Goal: Find specific page/section: Find specific page/section

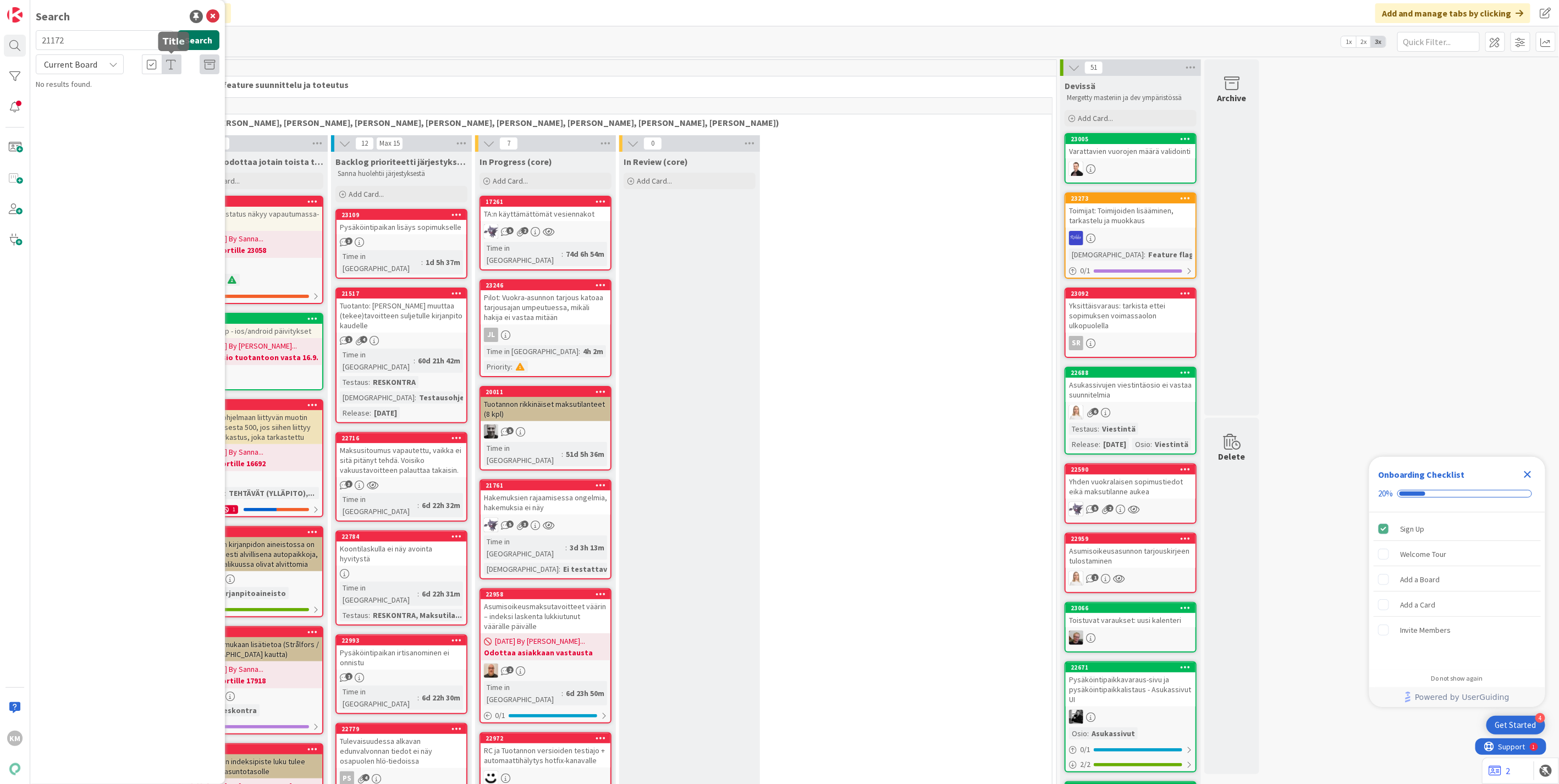
type input "21172"
click at [202, 39] on button "Search" at bounding box center [198, 40] width 42 height 20
click at [110, 64] on icon at bounding box center [113, 64] width 9 height 9
click at [86, 111] on span "All Boards" at bounding box center [99, 110] width 114 height 17
click at [93, 94] on div "Kenno - Havainnot › Priorisoidut havainnot, odottaa kehityskapaa" at bounding box center [136, 91] width 169 height 20
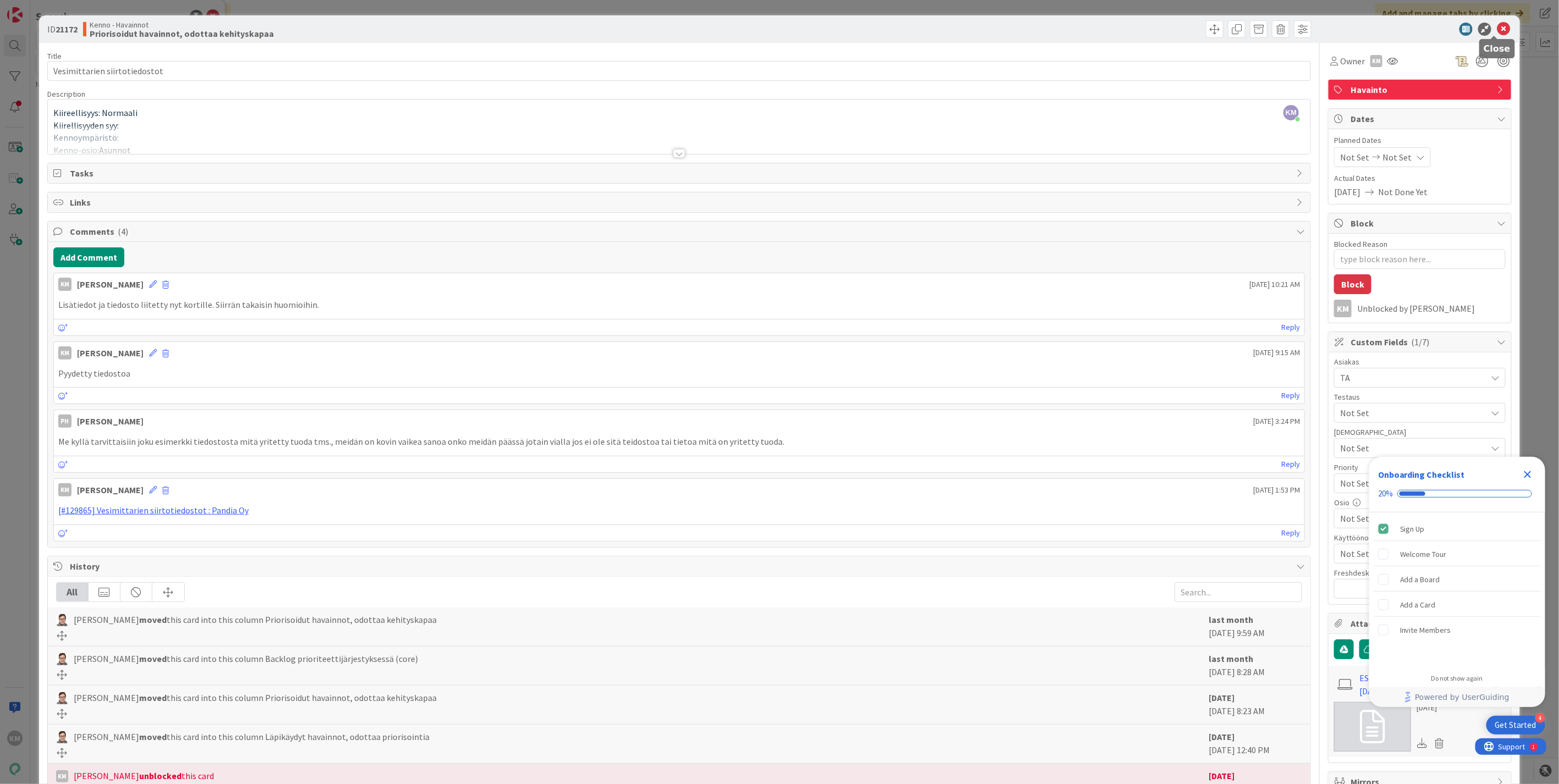
click at [1497, 34] on icon at bounding box center [1504, 29] width 13 height 13
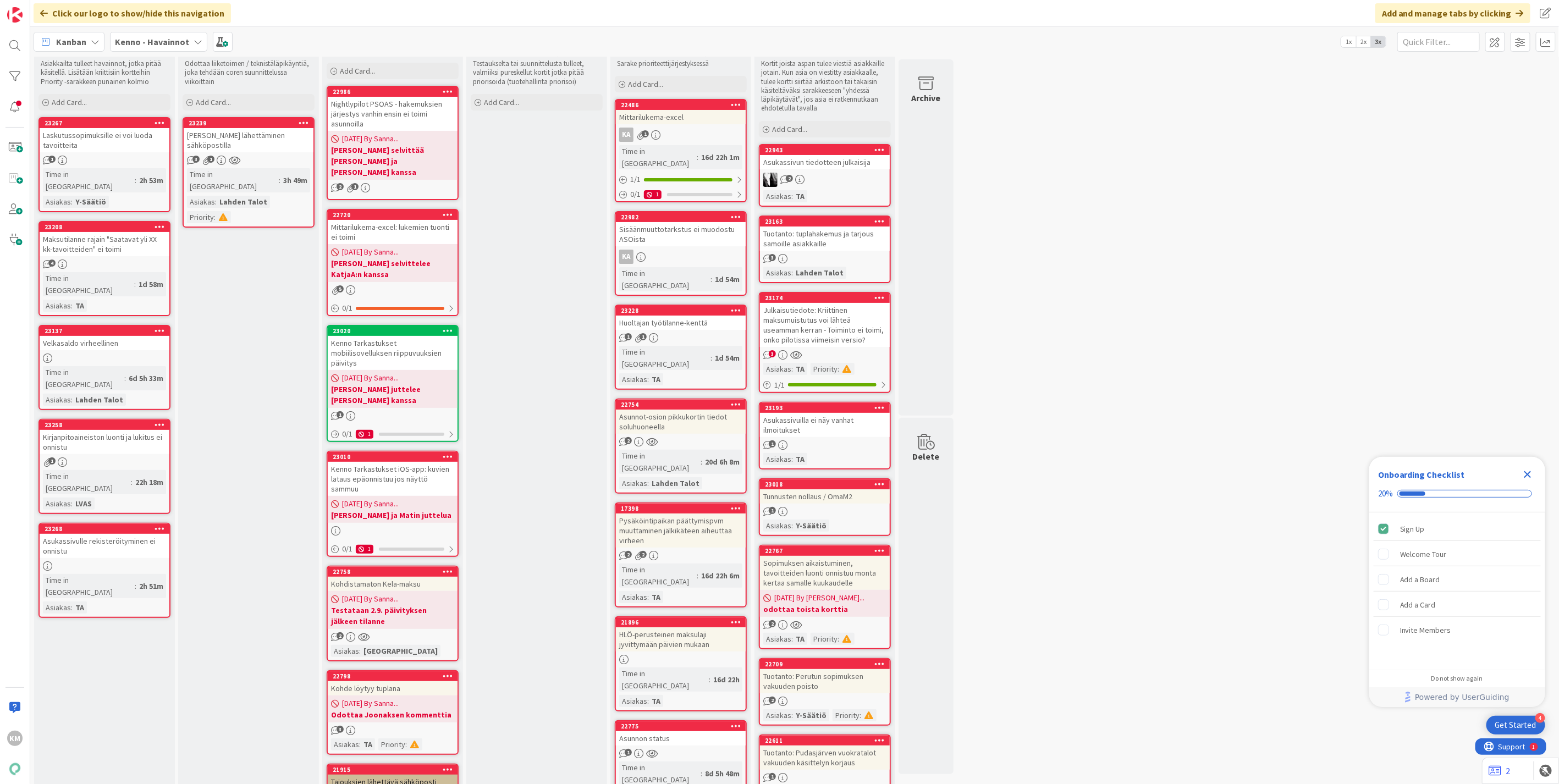
scroll to position [122, 0]
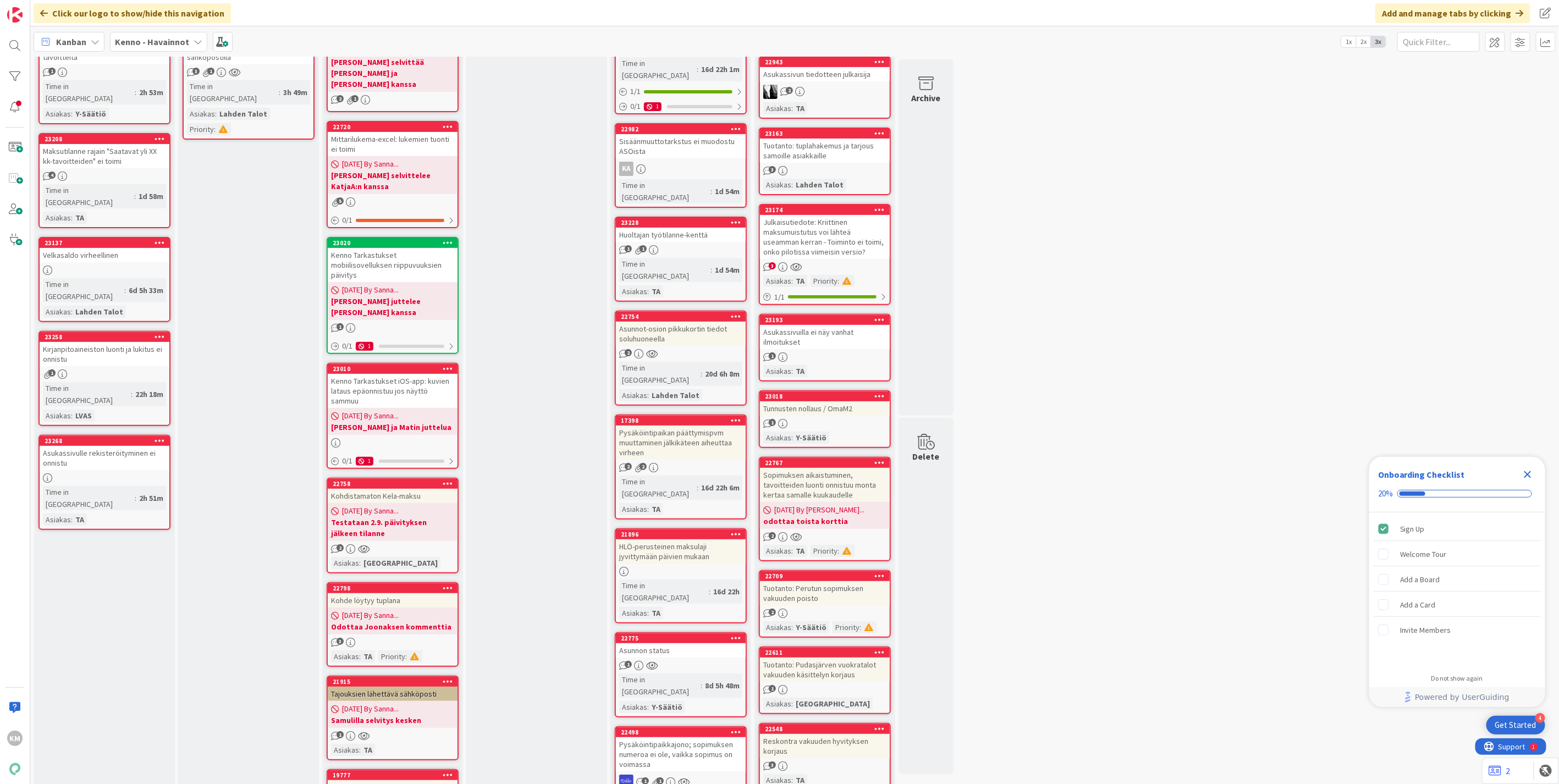
click at [828, 242] on div "Julkaisutiedote: Kriittinen maksumuistutus voi lähteä useamman kerran - Toimint…" at bounding box center [825, 236] width 130 height 44
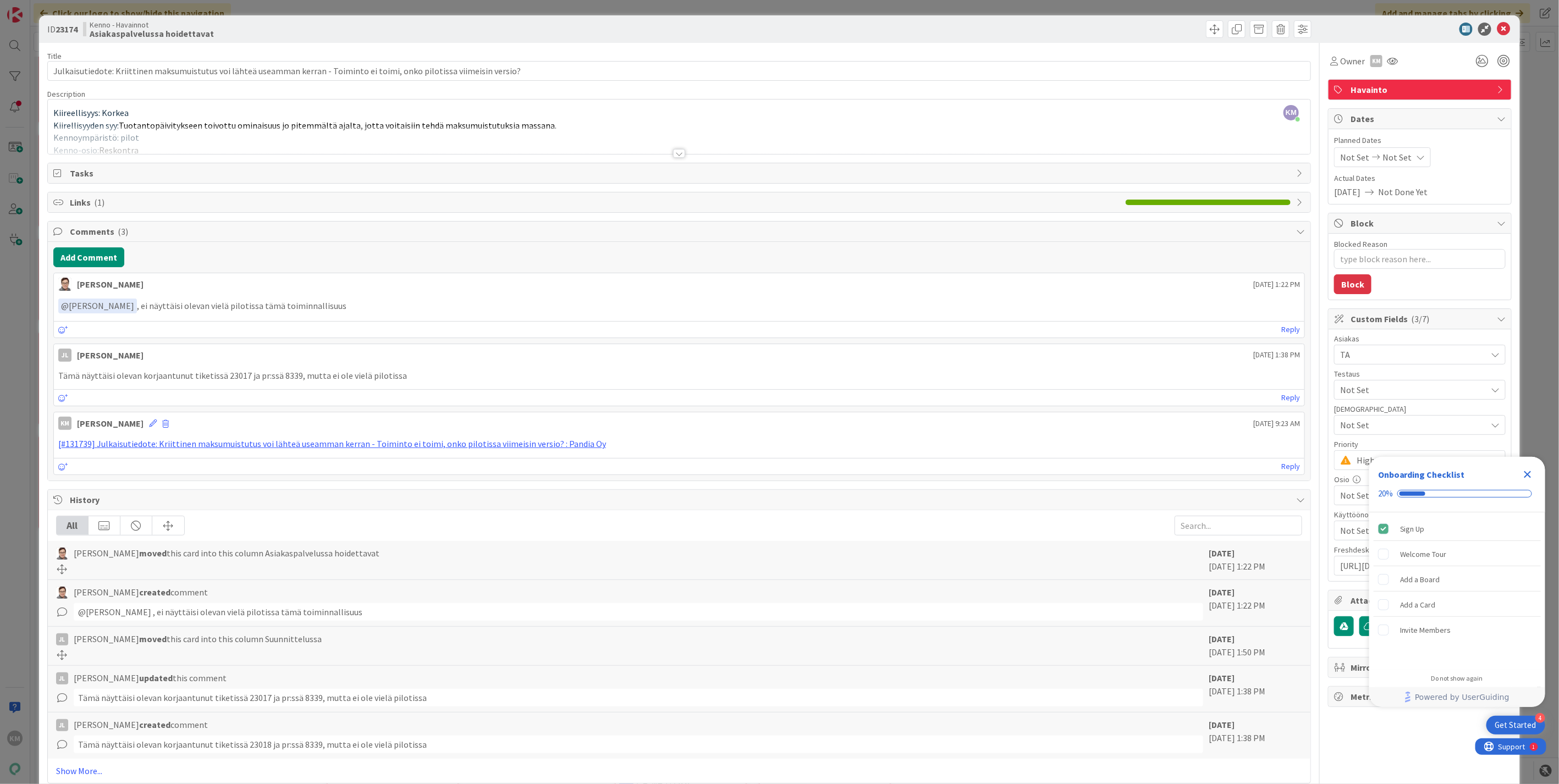
click at [1526, 475] on icon "Close Checklist" at bounding box center [1528, 474] width 13 height 13
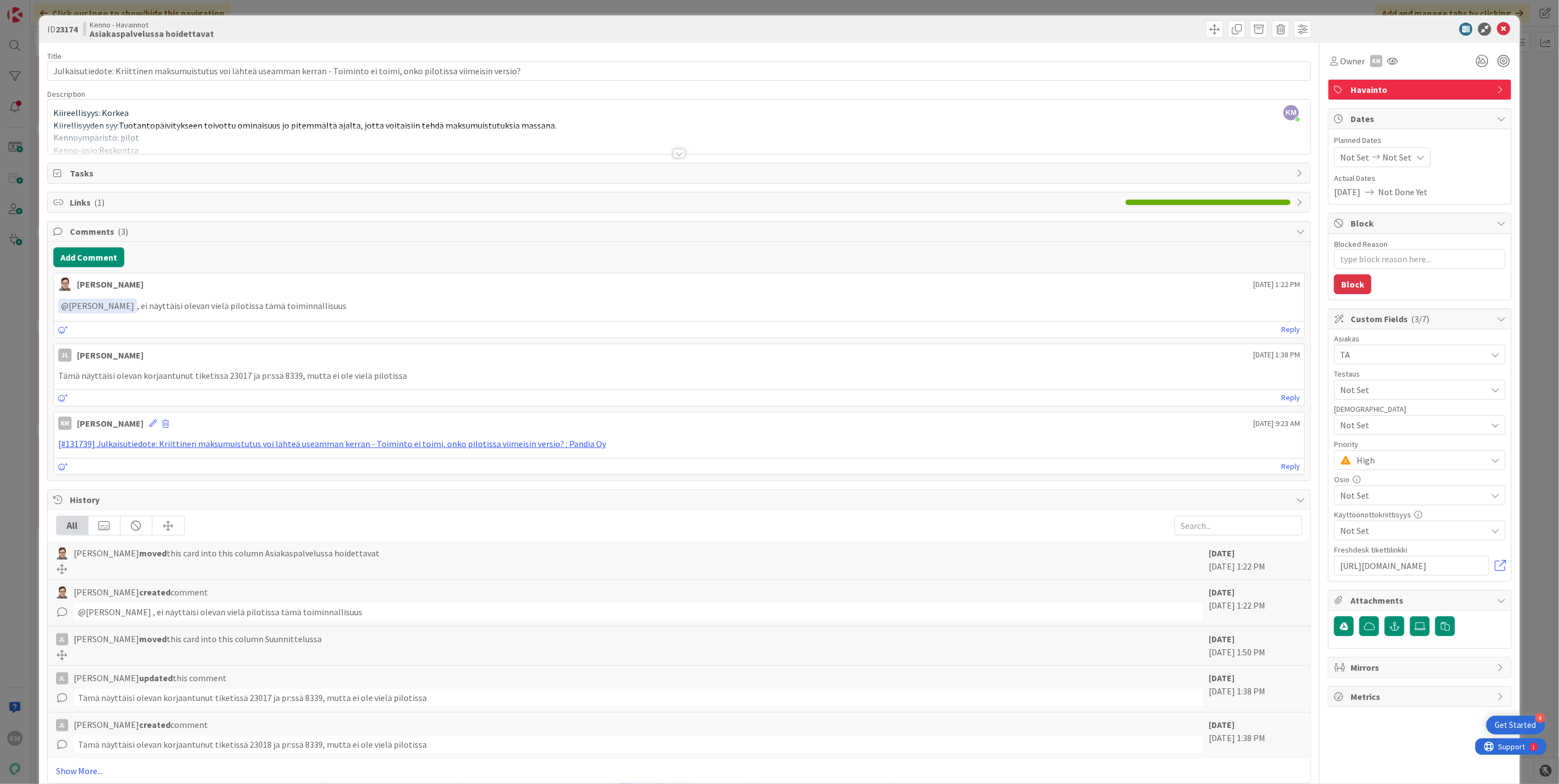
scroll to position [24, 0]
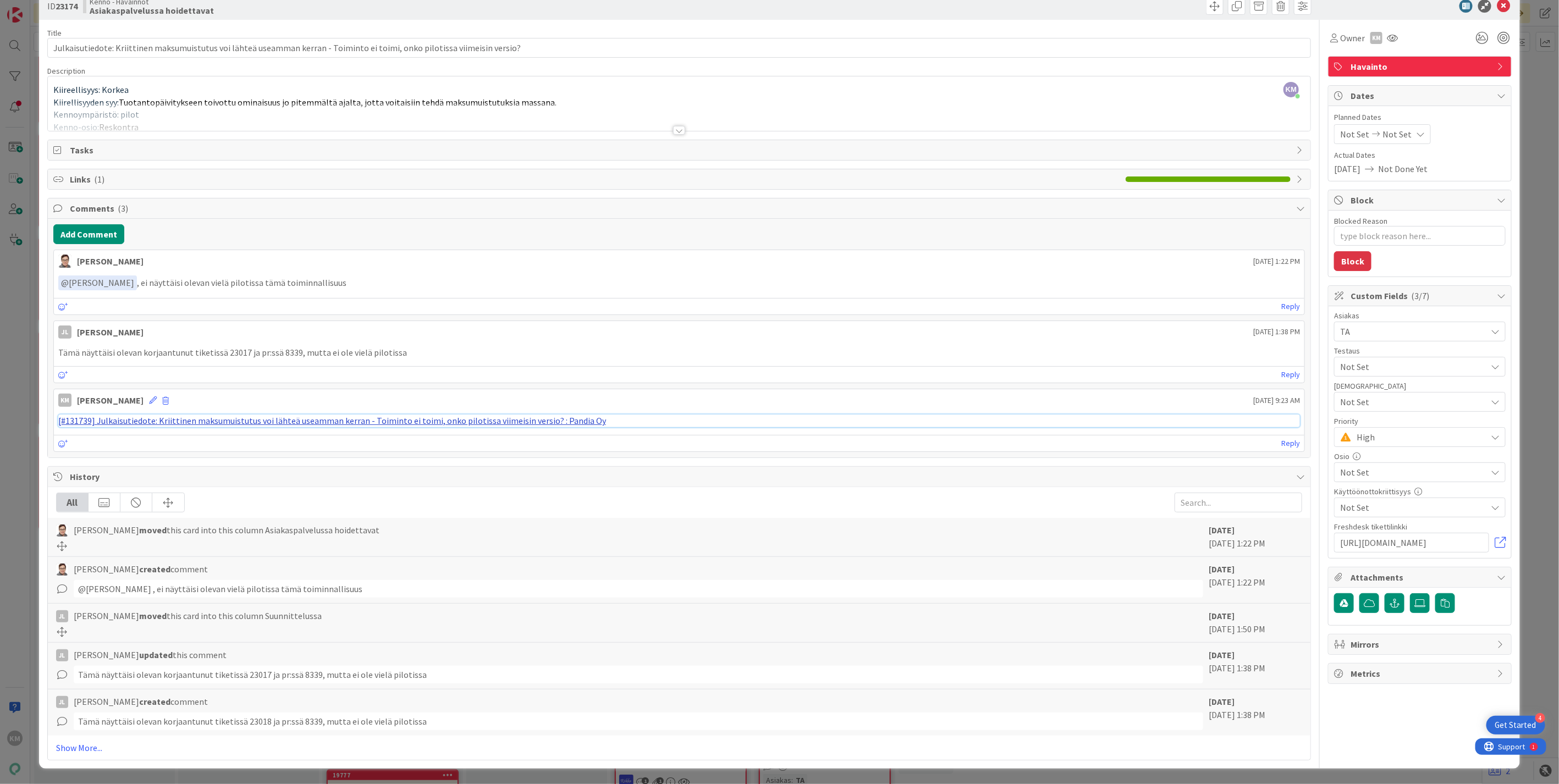
click at [468, 422] on link "[#131739] Julkaisutiedote: Kriittinen maksumuistutus voi lähteä useamman kerran…" at bounding box center [332, 420] width 548 height 11
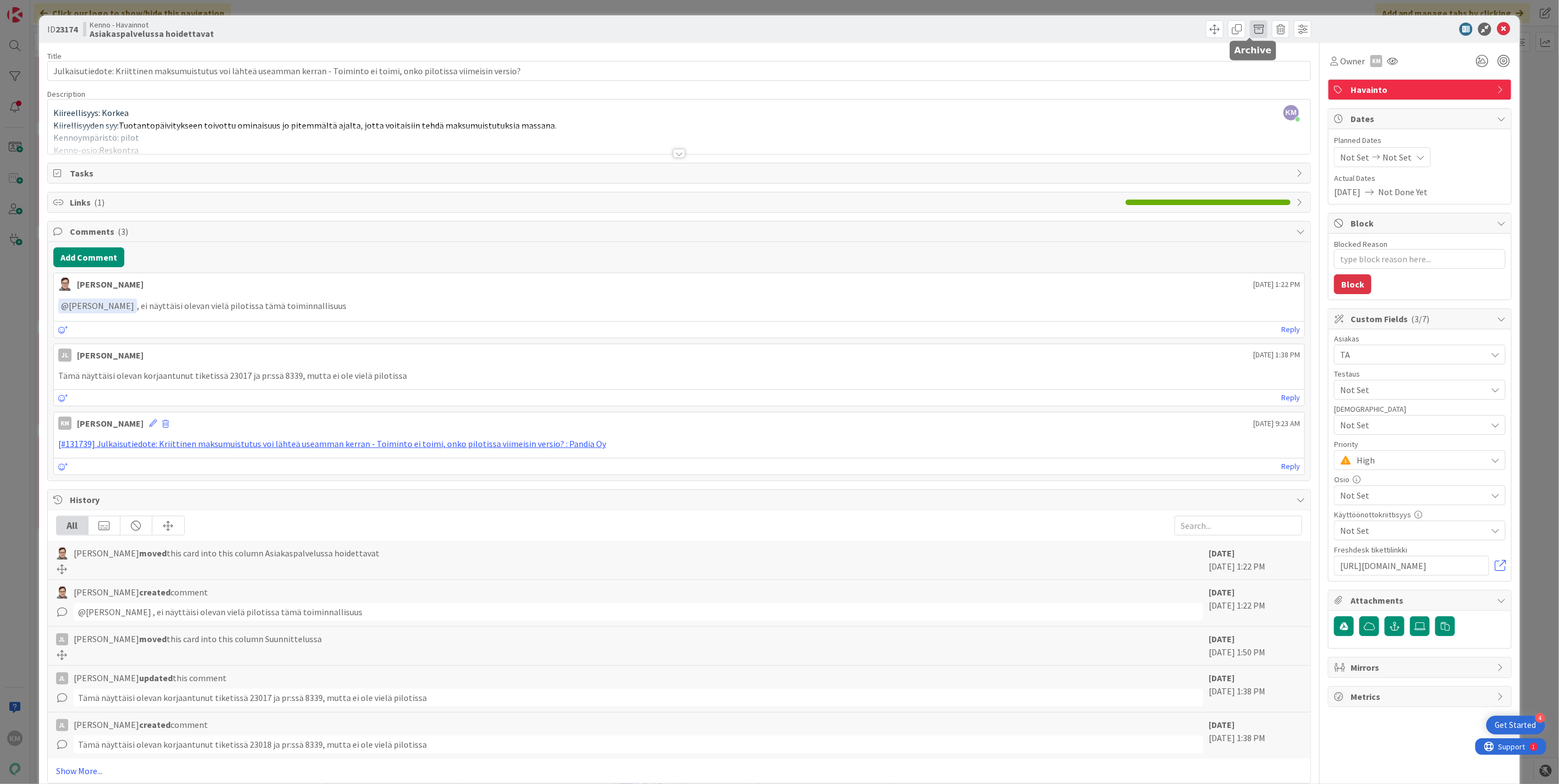
click at [1251, 31] on span at bounding box center [1258, 29] width 17 height 17
drag, startPoint x: 1274, startPoint y: 84, endPoint x: 1223, endPoint y: 84, distance: 51.0
click at [1274, 84] on button "Archive" at bounding box center [1277, 81] width 44 height 20
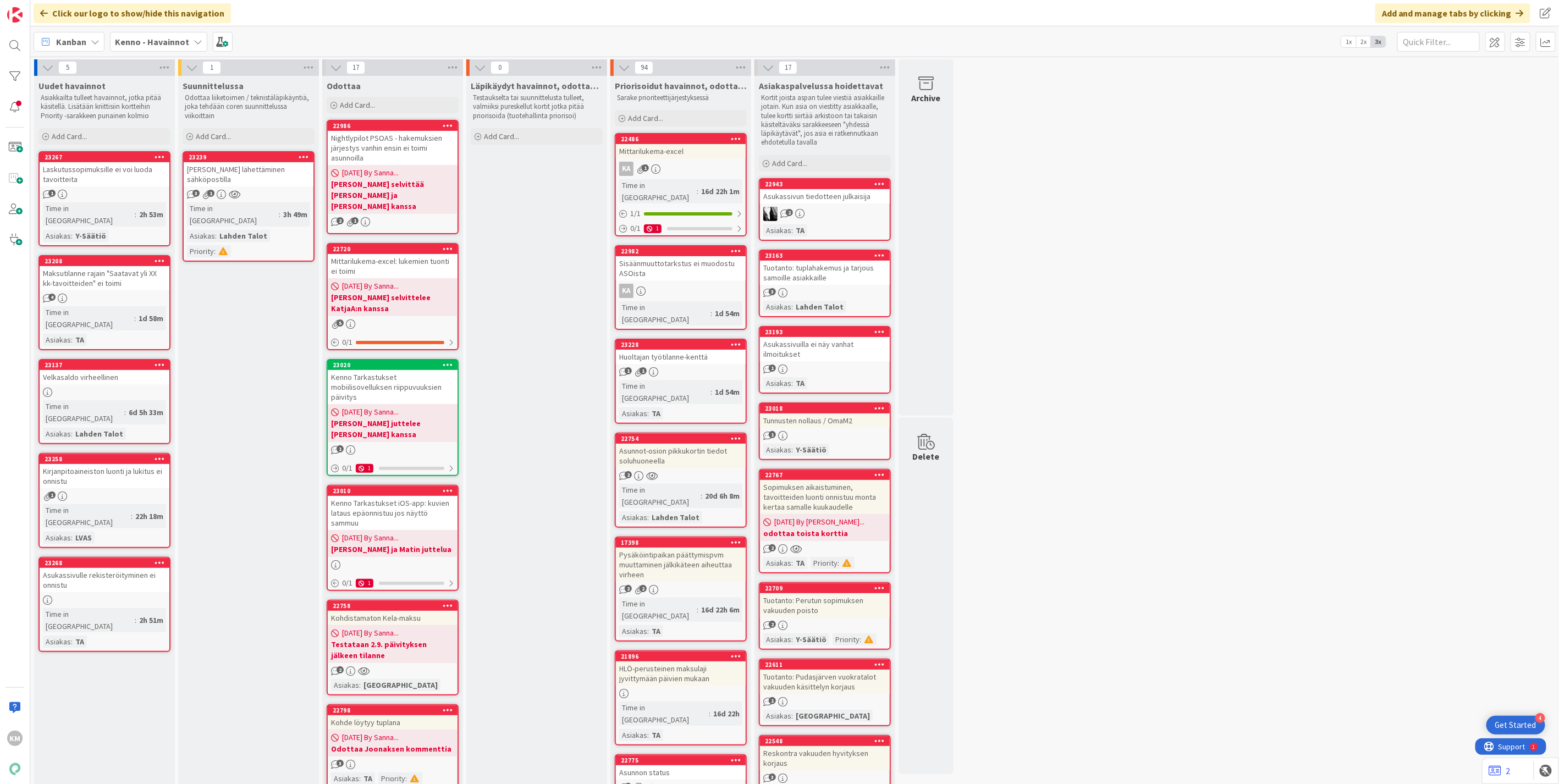
click at [828, 207] on div "2" at bounding box center [825, 213] width 130 height 14
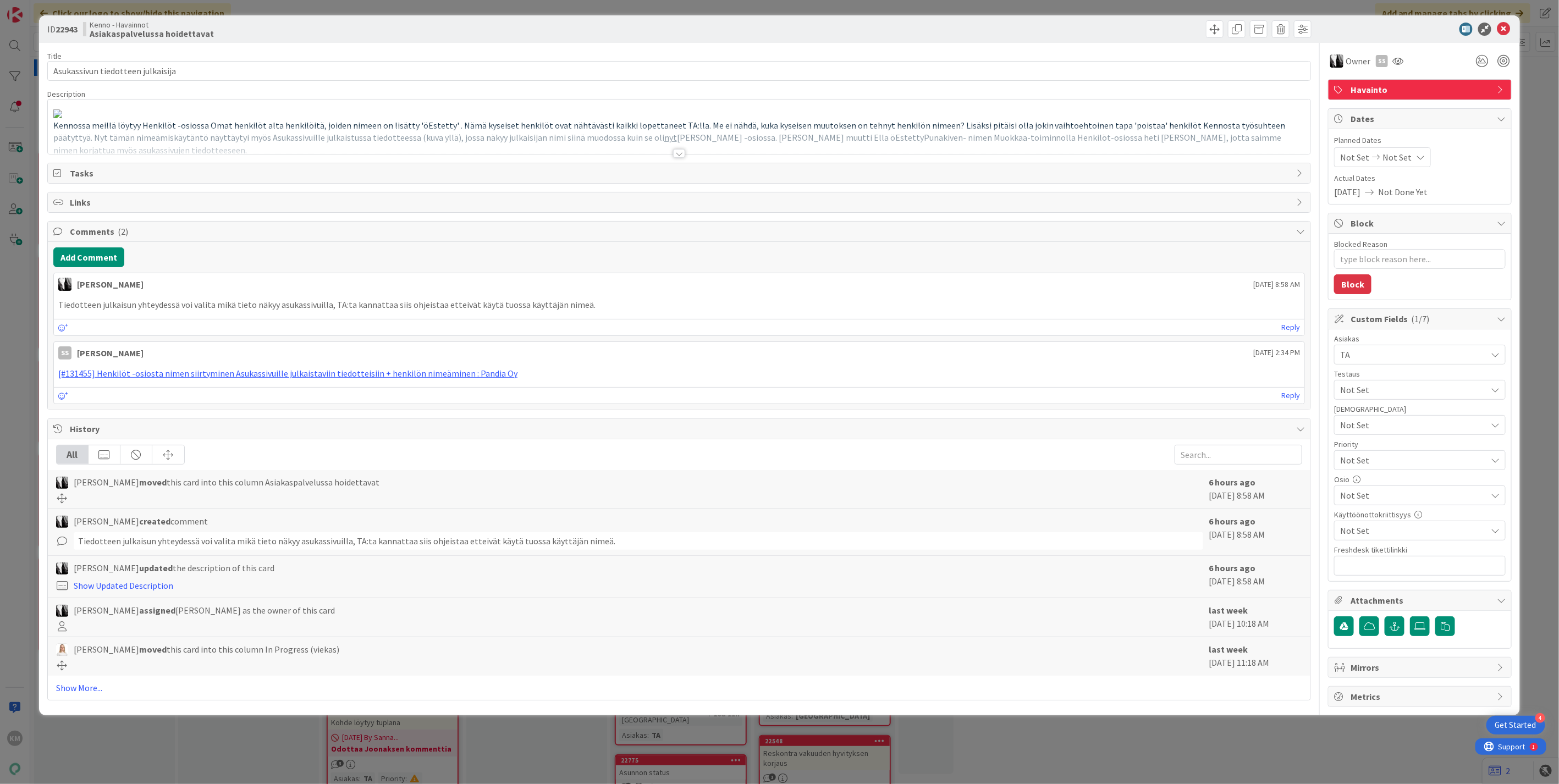
type textarea "x"
click at [1503, 28] on icon at bounding box center [1504, 29] width 13 height 13
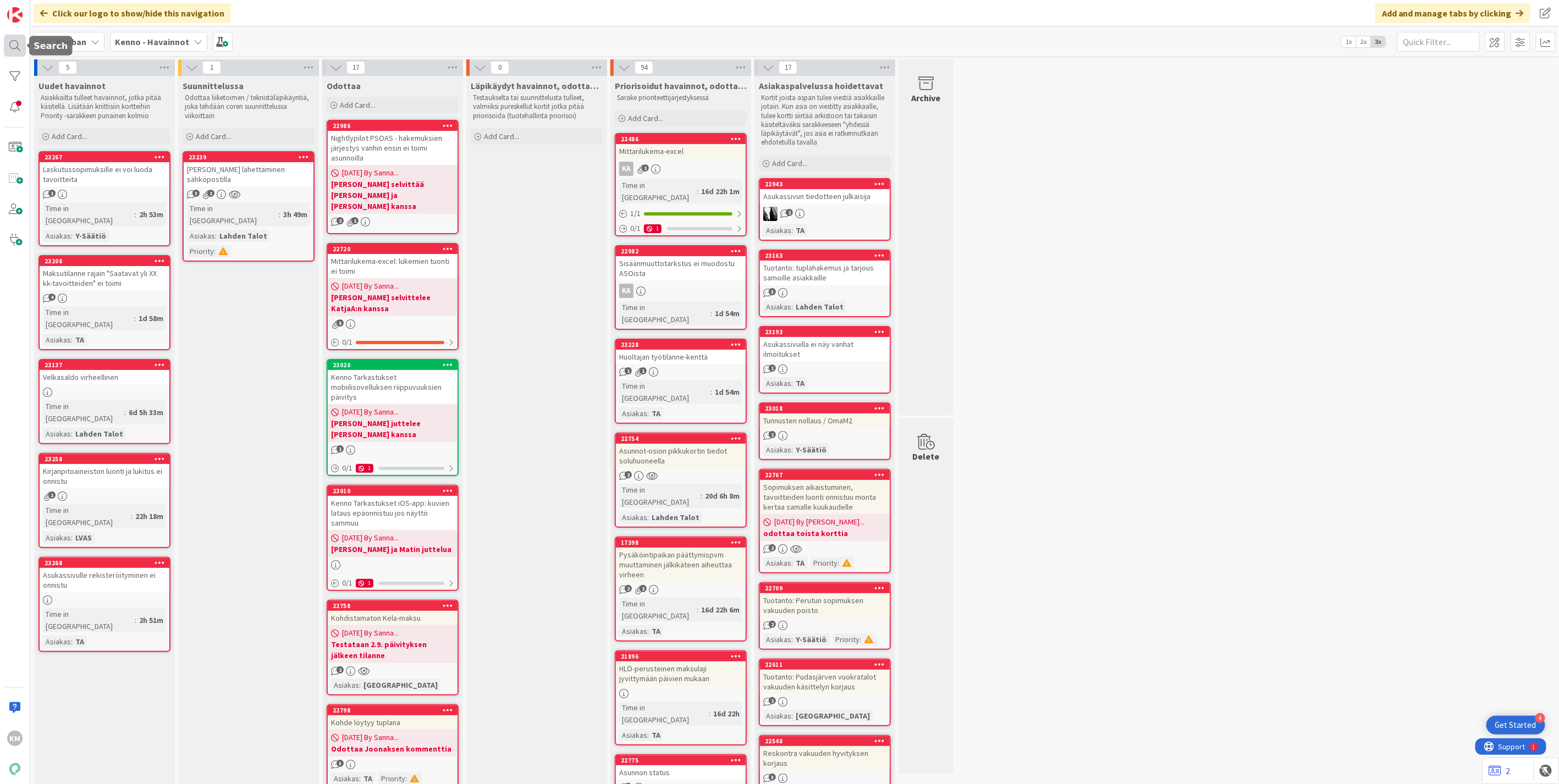
click at [14, 45] on div at bounding box center [15, 45] width 22 height 22
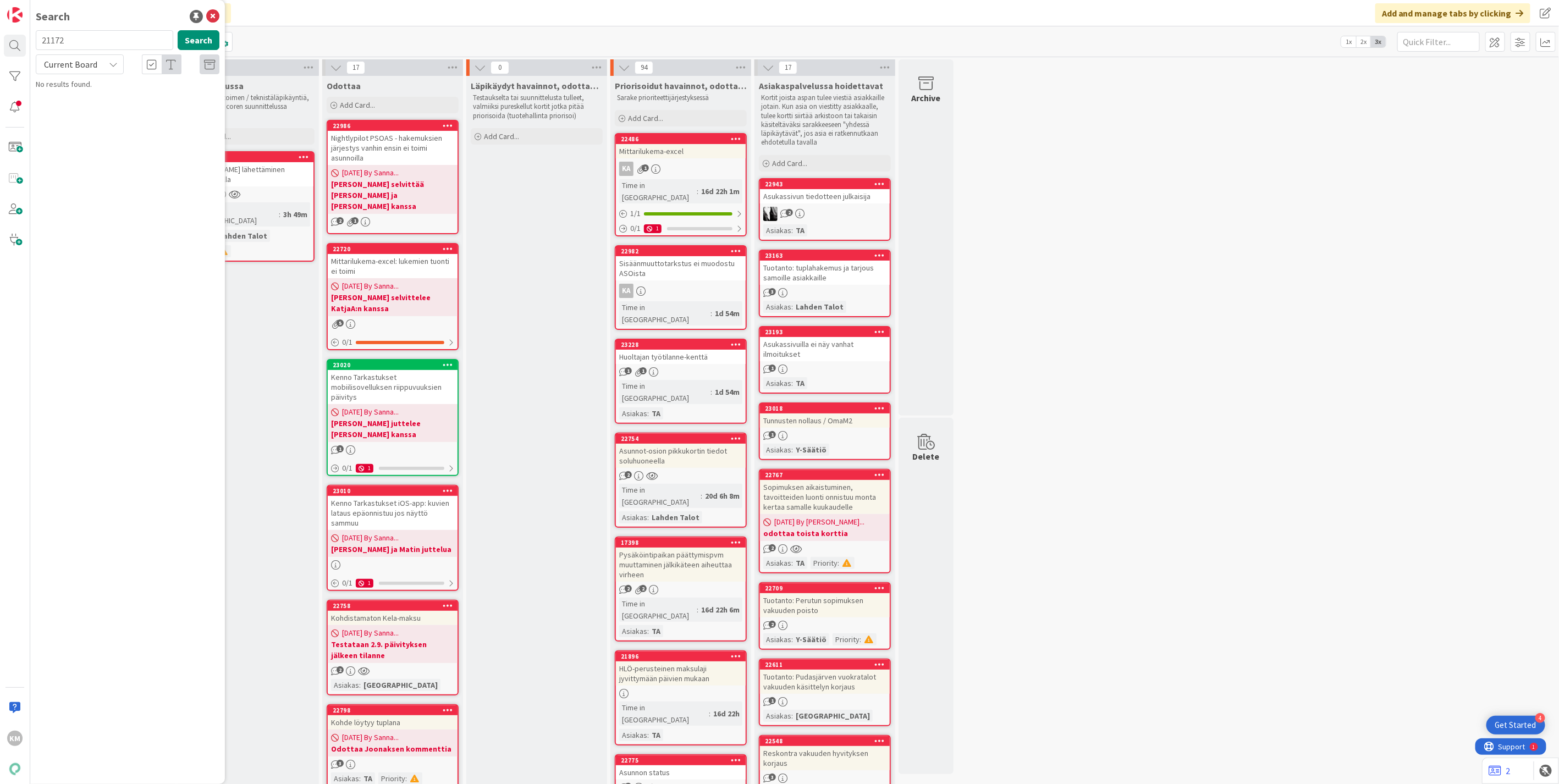
drag, startPoint x: 72, startPoint y: 34, endPoint x: 34, endPoint y: 17, distance: 41.6
click at [34, 17] on div "Search 21172 Search Current Board No results found." at bounding box center [128, 392] width 195 height 784
type input "22389"
drag, startPoint x: 190, startPoint y: 40, endPoint x: 189, endPoint y: 45, distance: 5.1
click at [190, 40] on button "Search" at bounding box center [198, 40] width 42 height 20
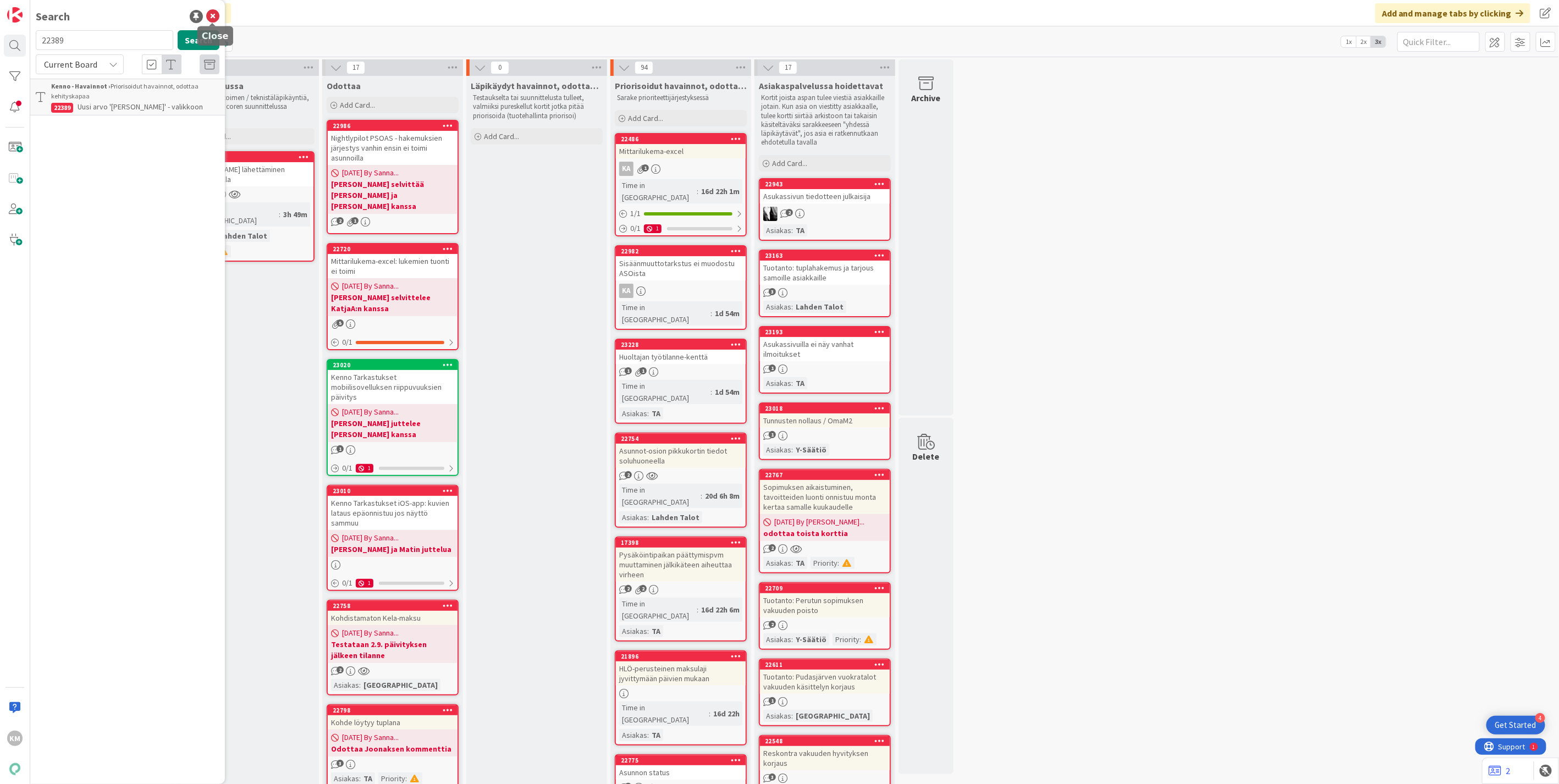
click at [211, 17] on icon at bounding box center [213, 17] width 13 height 13
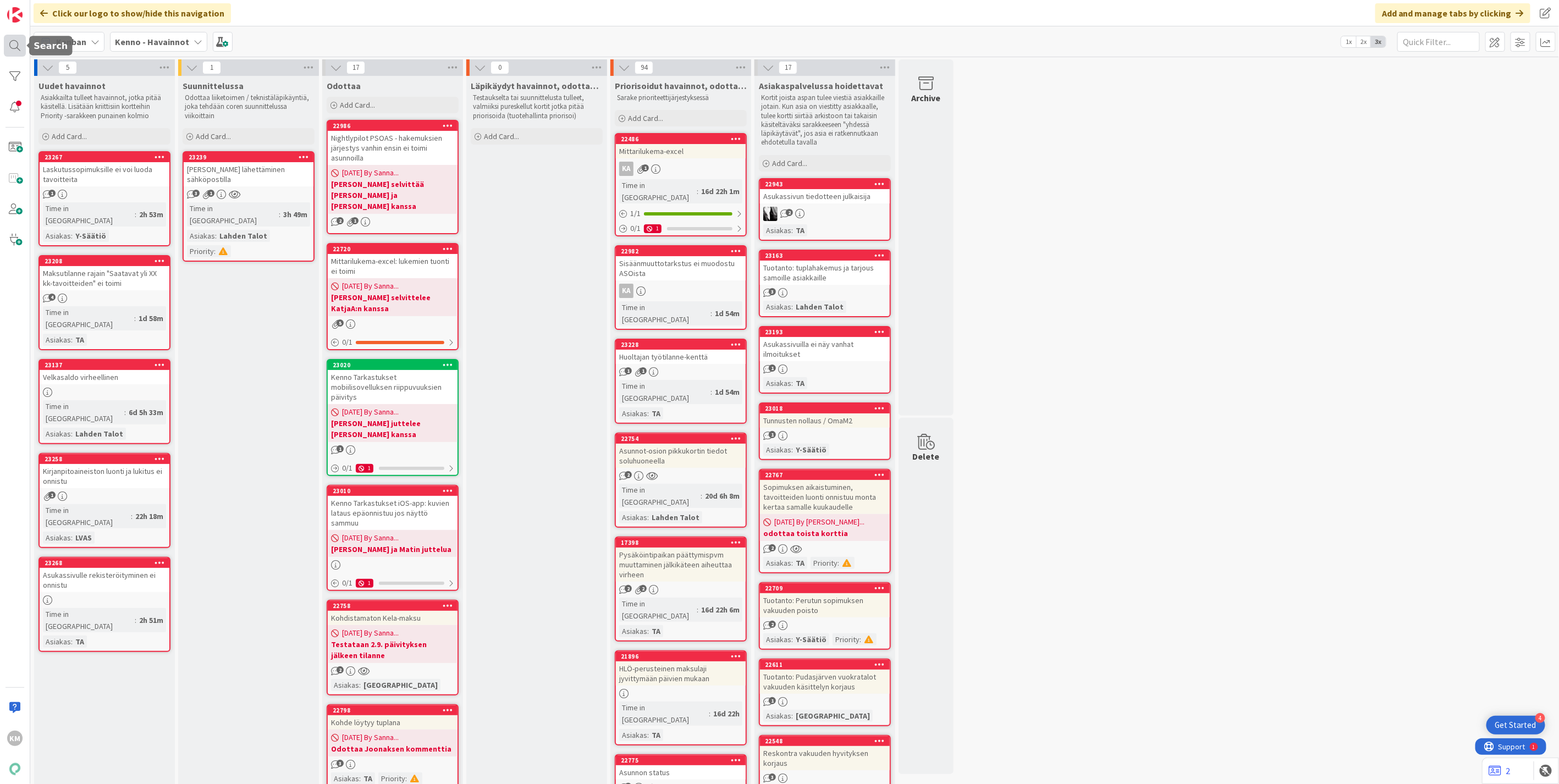
click at [10, 46] on div at bounding box center [15, 45] width 22 height 22
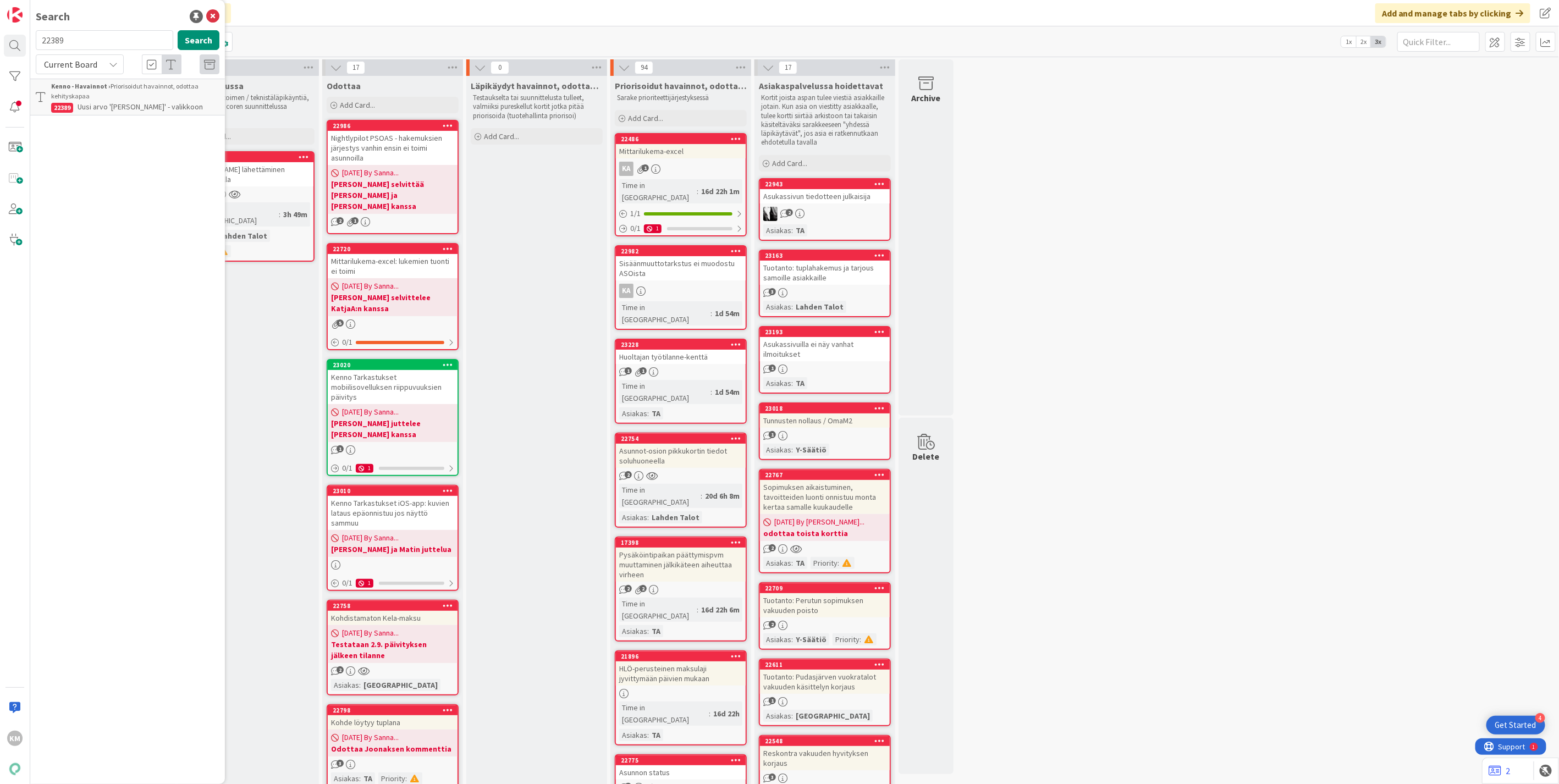
drag, startPoint x: 83, startPoint y: 42, endPoint x: 36, endPoint y: 42, distance: 47.0
click at [36, 42] on input "22389" at bounding box center [104, 40] width 137 height 20
type input "23110"
click at [202, 36] on button "Search" at bounding box center [198, 40] width 42 height 20
click at [113, 67] on icon at bounding box center [113, 64] width 9 height 9
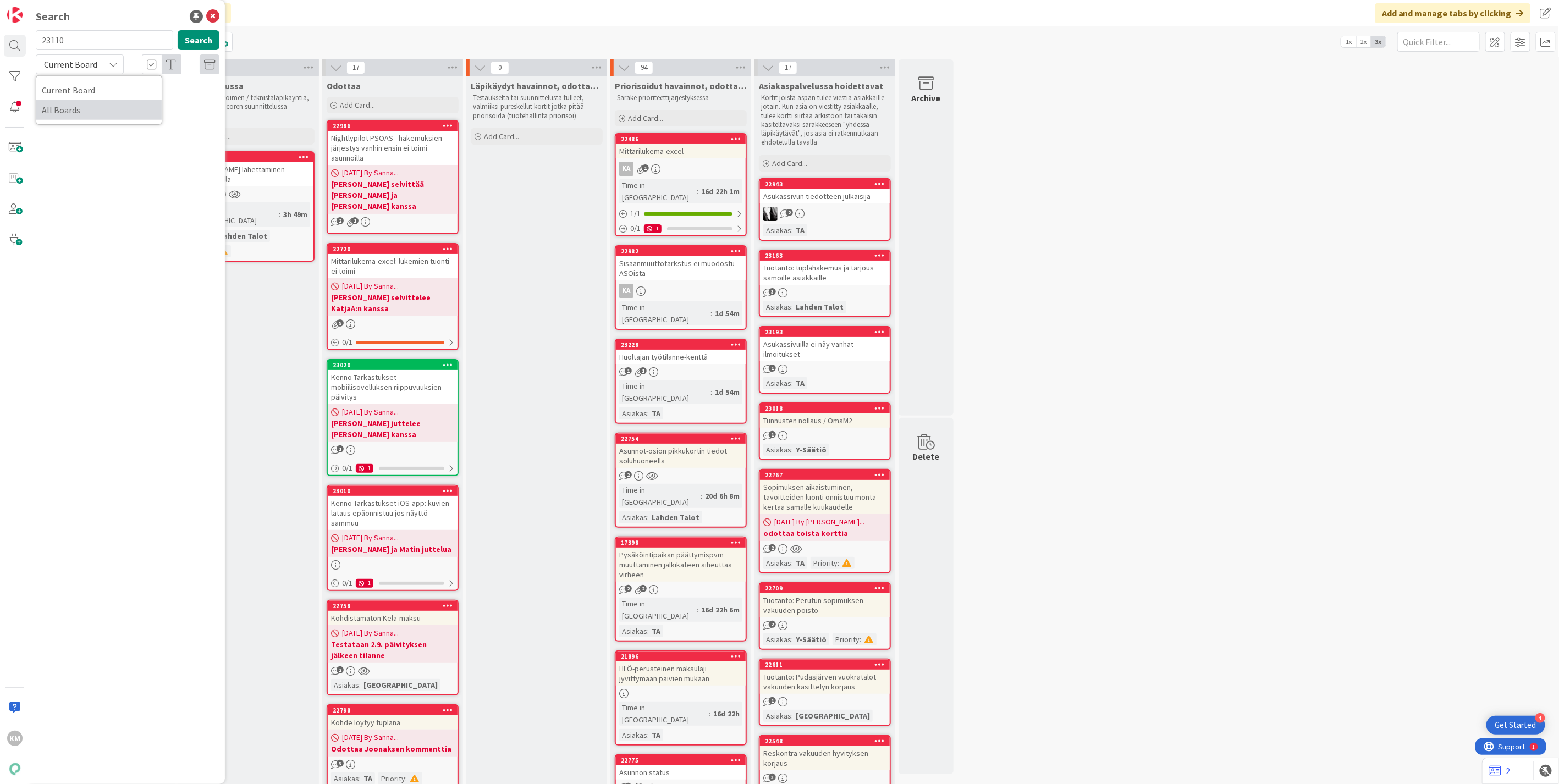
click at [90, 107] on span "All Boards" at bounding box center [99, 110] width 114 height 17
click at [107, 95] on span "Kenno export, rakennukset" at bounding box center [122, 97] width 89 height 10
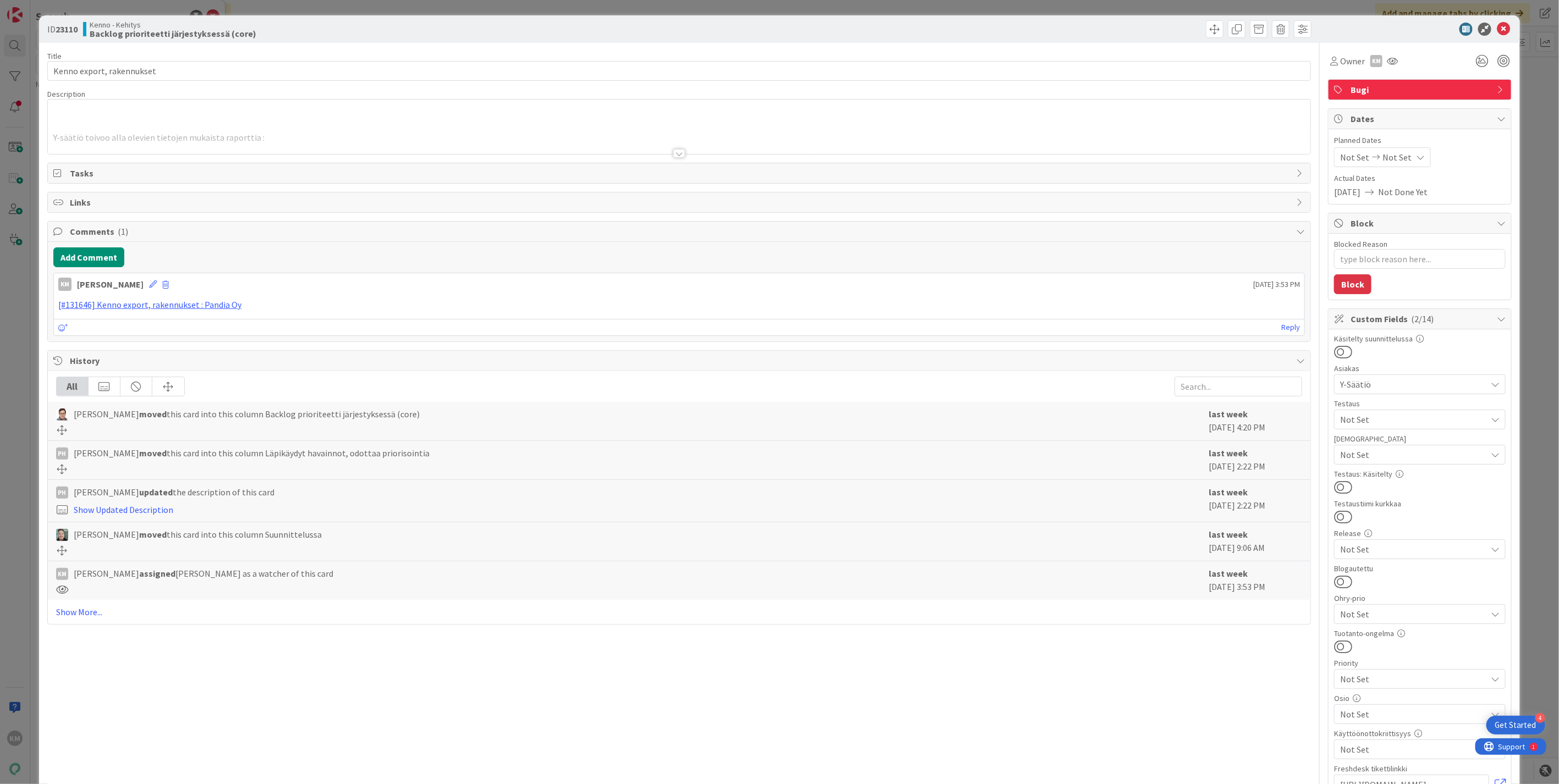
type textarea "x"
click at [1497, 29] on icon at bounding box center [1504, 29] width 13 height 13
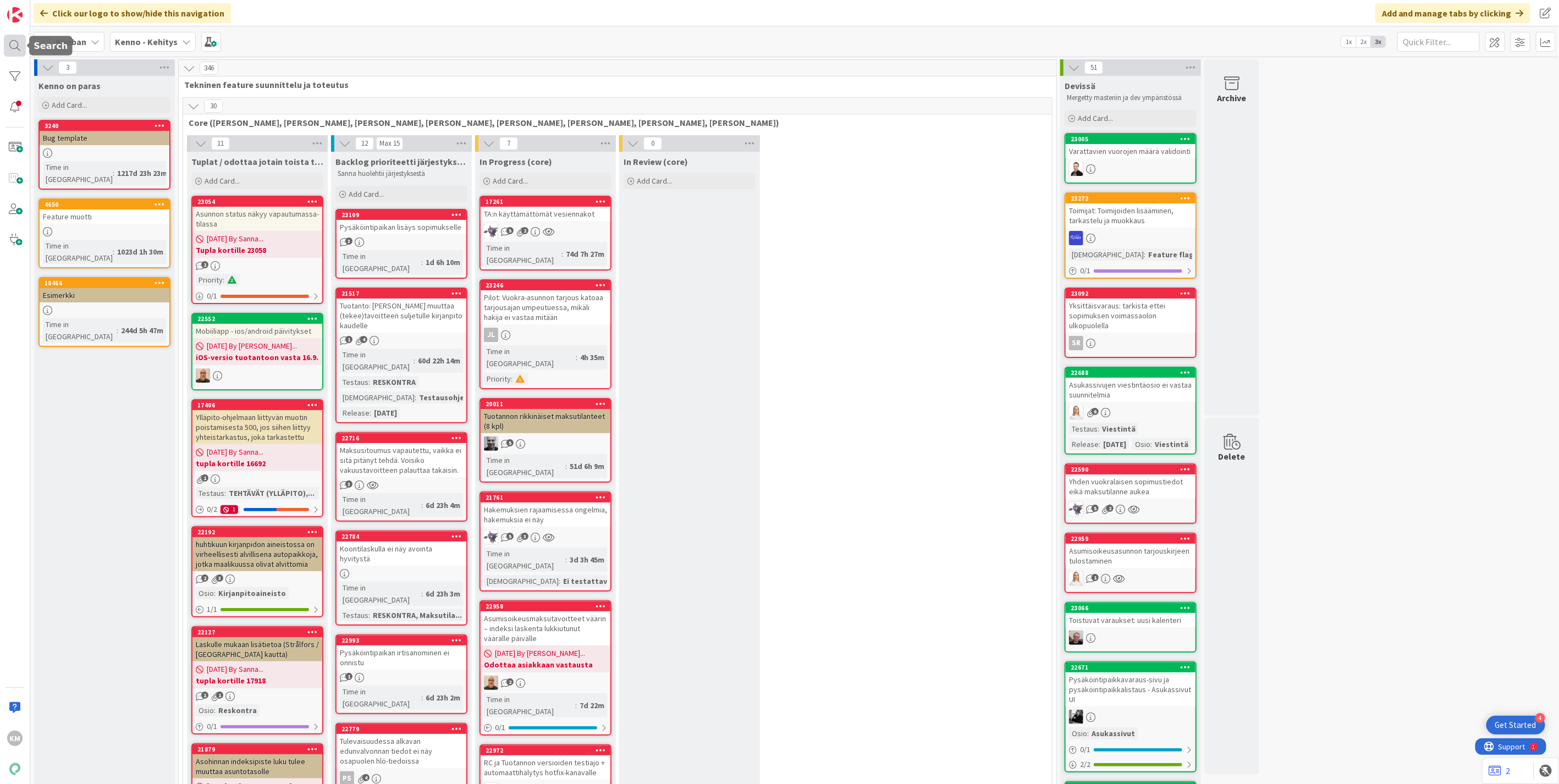
click at [14, 53] on div at bounding box center [15, 45] width 22 height 22
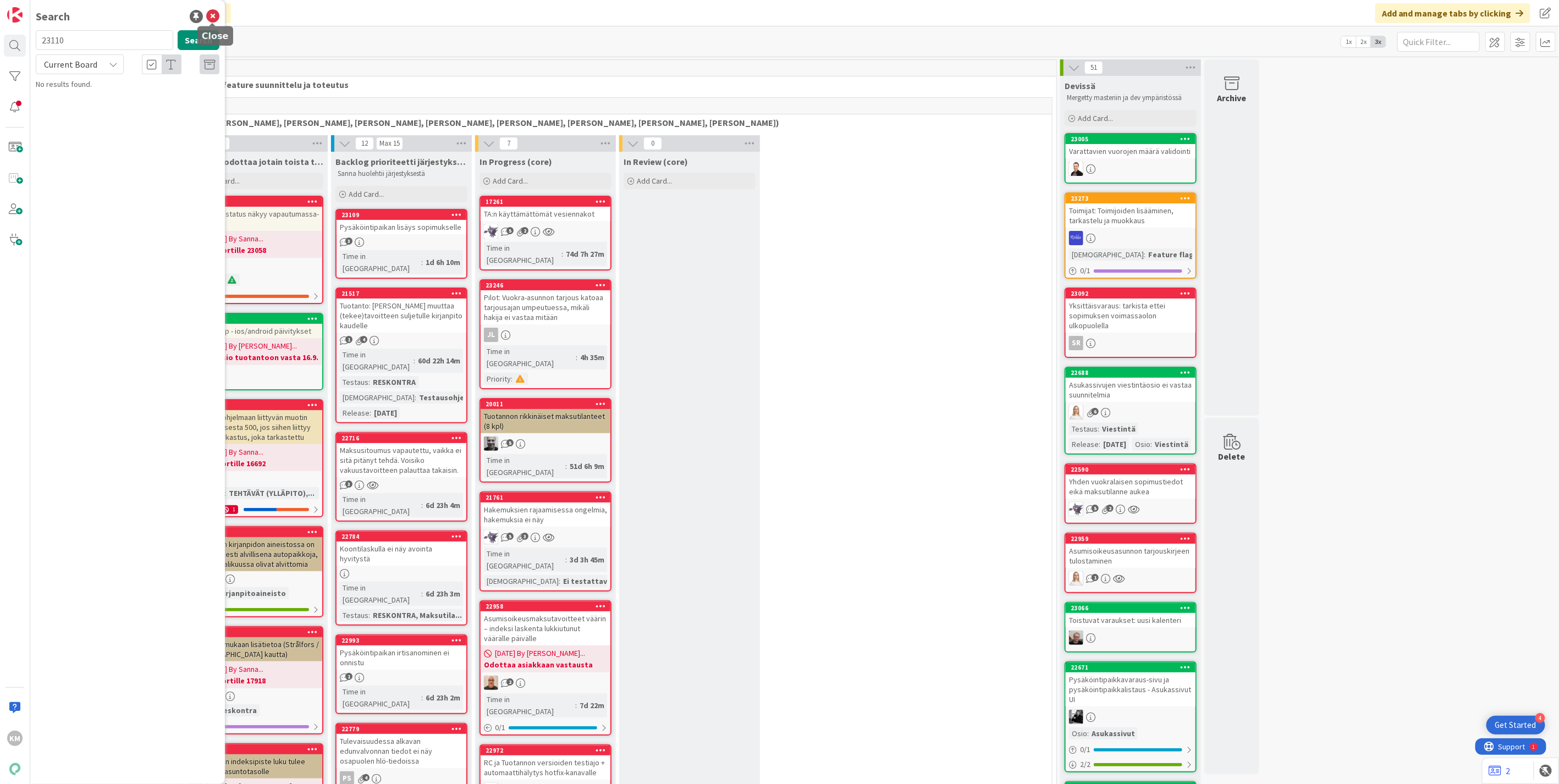
click at [211, 19] on icon at bounding box center [213, 17] width 13 height 13
